Goal: Task Accomplishment & Management: Use online tool/utility

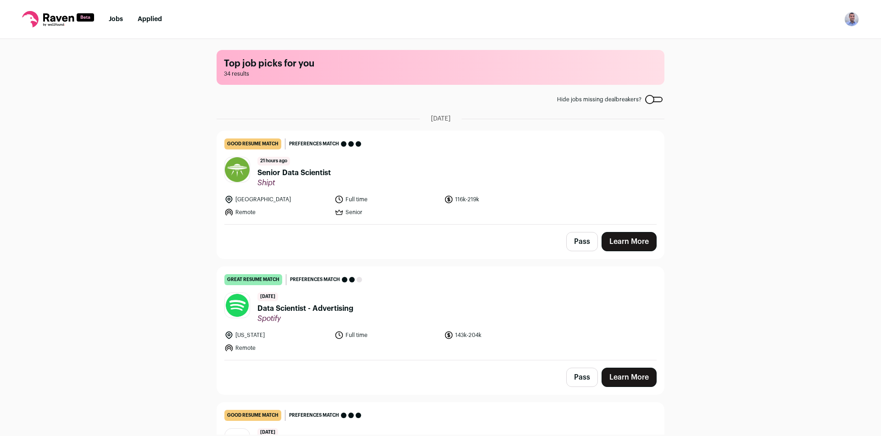
click at [634, 240] on link "Learn More" at bounding box center [629, 241] width 55 height 19
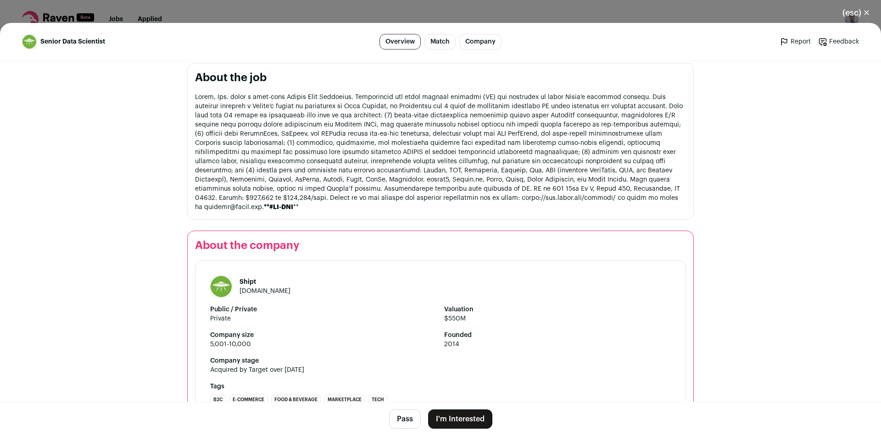
scroll to position [520, 0]
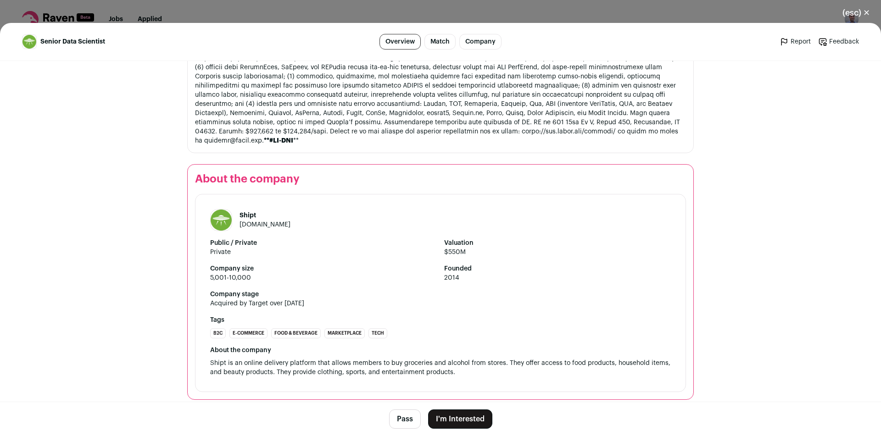
click at [407, 422] on button "Pass" at bounding box center [405, 419] width 32 height 19
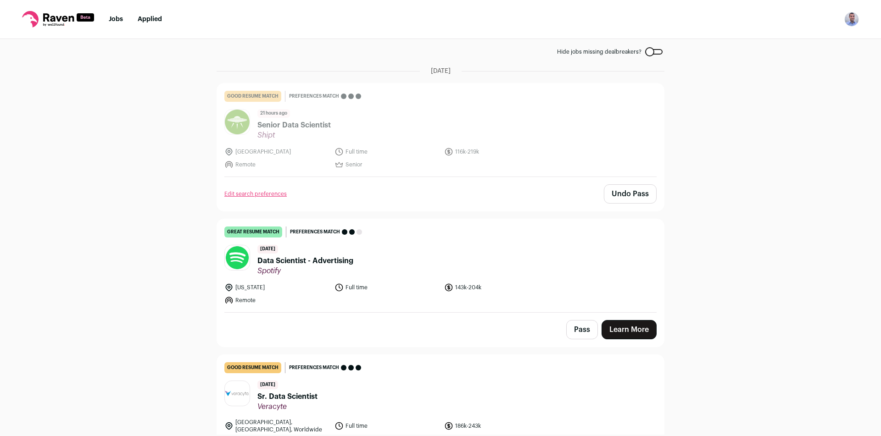
scroll to position [184, 0]
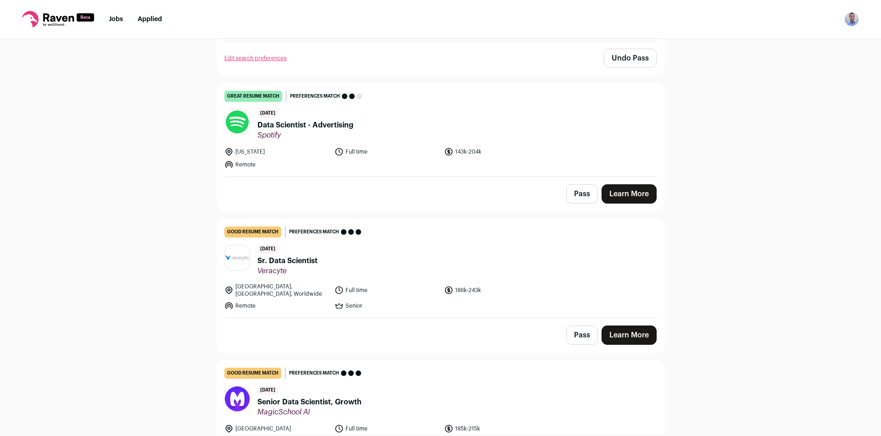
click at [618, 335] on link "Learn More" at bounding box center [629, 335] width 55 height 19
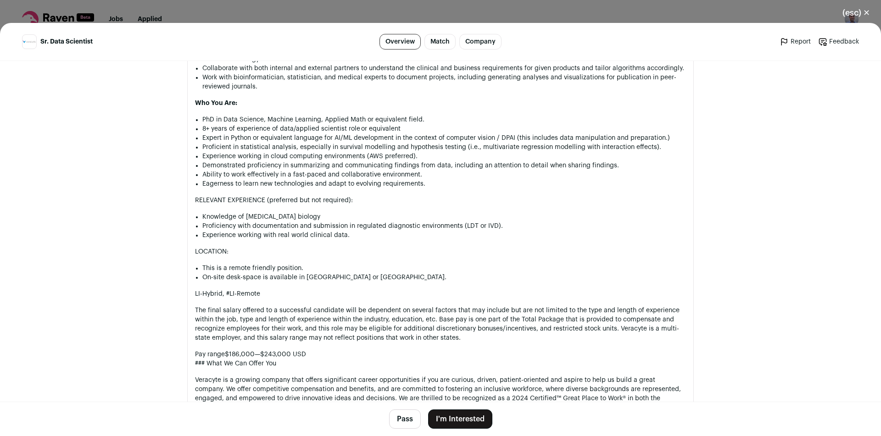
scroll to position [780, 0]
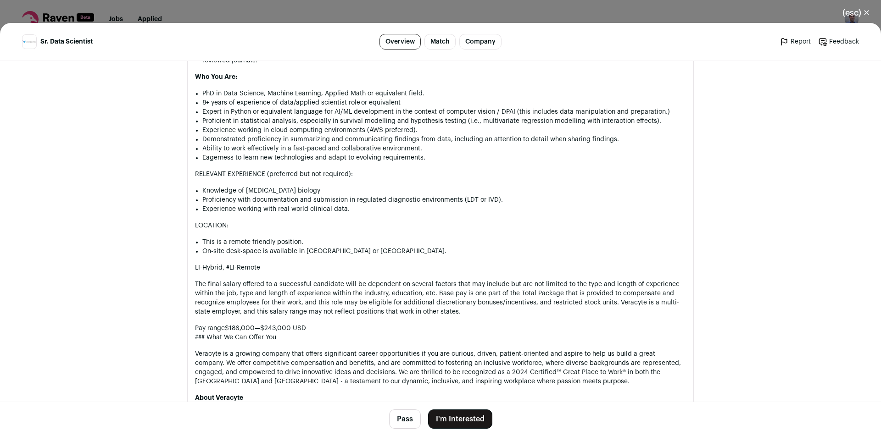
click at [409, 420] on button "Pass" at bounding box center [405, 419] width 32 height 19
click at [409, 420] on form "Pass" at bounding box center [405, 419] width 32 height 19
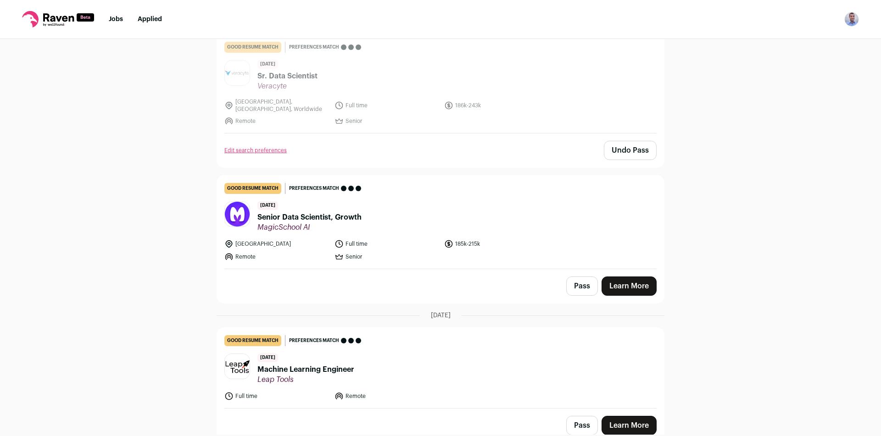
scroll to position [505, 0]
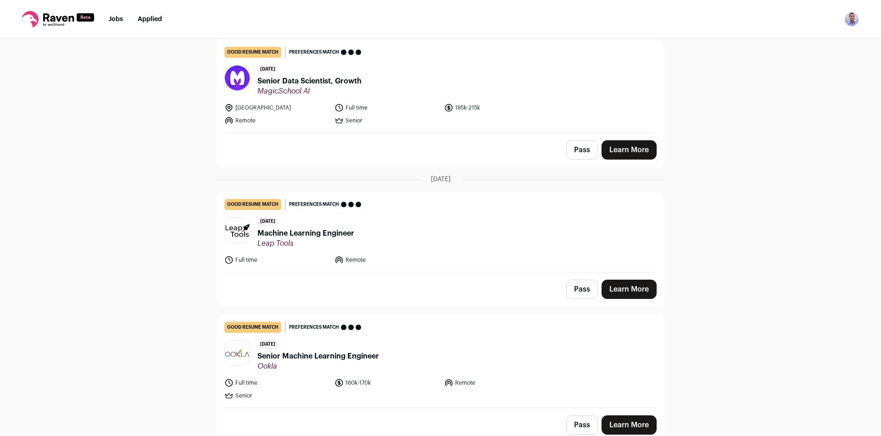
click at [622, 151] on link "Learn More" at bounding box center [629, 149] width 55 height 19
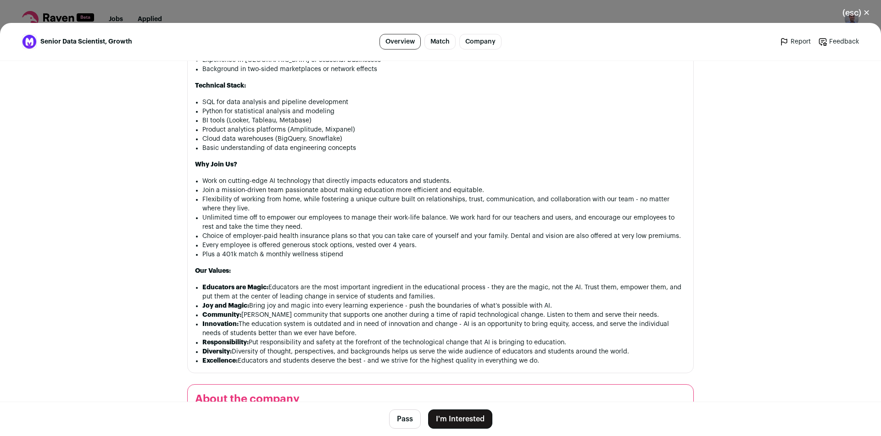
scroll to position [1147, 0]
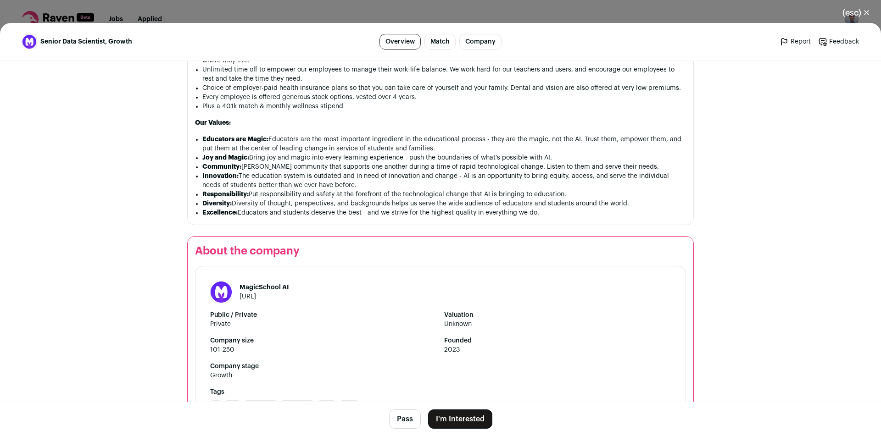
click at [399, 409] on footer "Pass I'm Interested" at bounding box center [440, 419] width 881 height 34
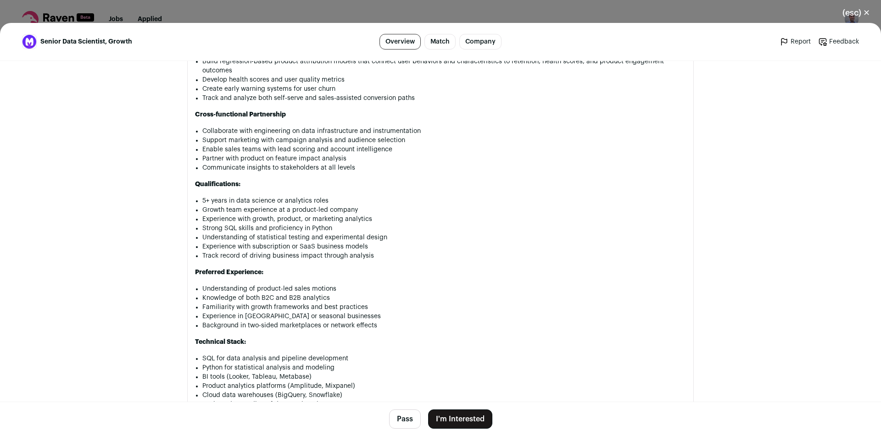
scroll to position [734, 0]
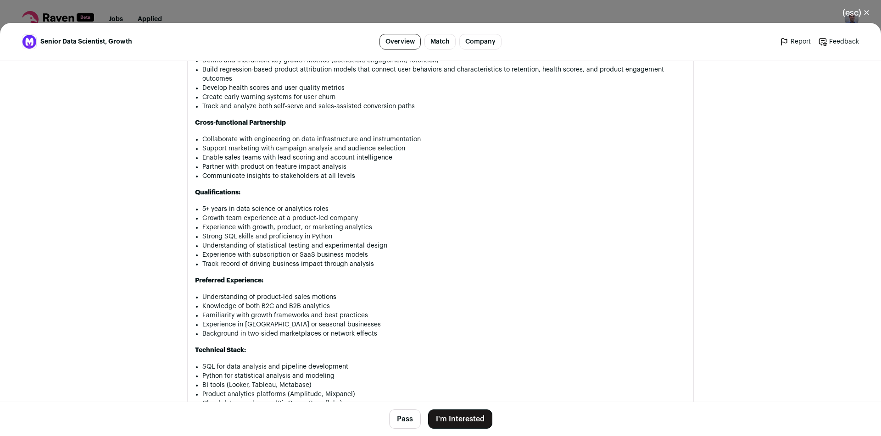
click at [429, 282] on p "Preferred Experience:" at bounding box center [440, 280] width 491 height 9
click at [429, 281] on p "Preferred Experience:" at bounding box center [440, 280] width 491 height 9
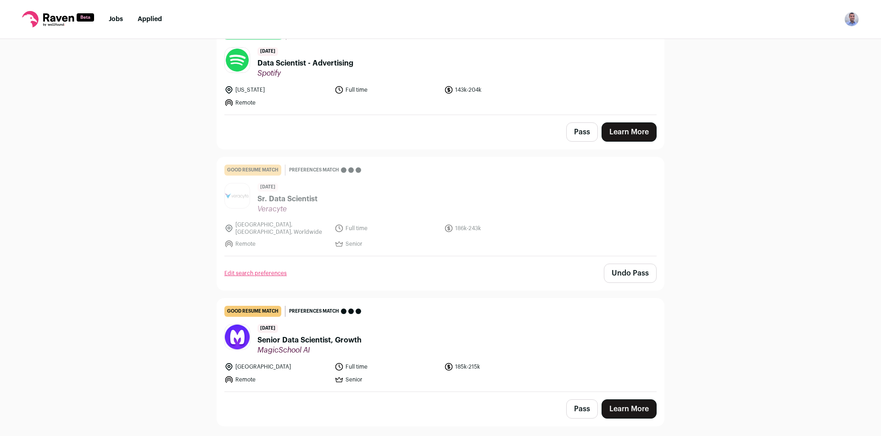
scroll to position [229, 0]
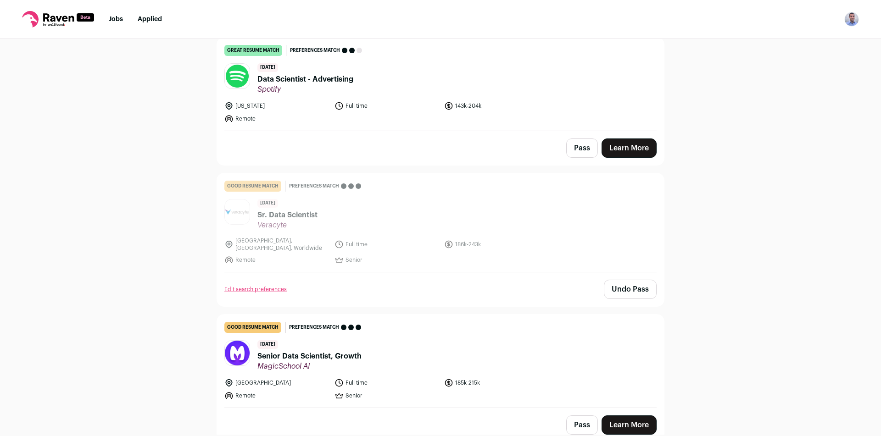
click at [627, 152] on link "Learn More" at bounding box center [629, 148] width 55 height 19
